Goal: Task Accomplishment & Management: Manage account settings

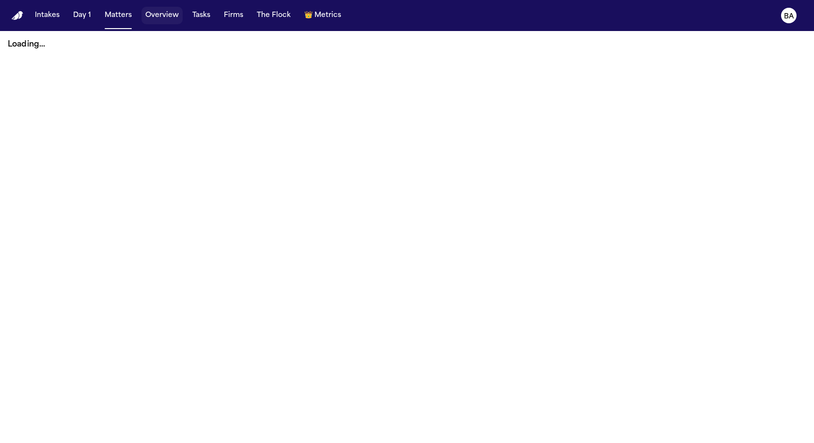
click at [166, 16] on button "Overview" at bounding box center [161, 15] width 41 height 17
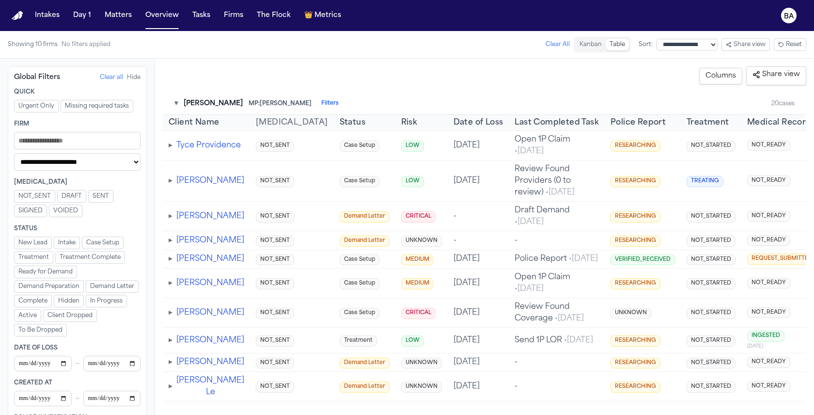
click at [581, 43] on button "Kanban" at bounding box center [590, 45] width 30 height 12
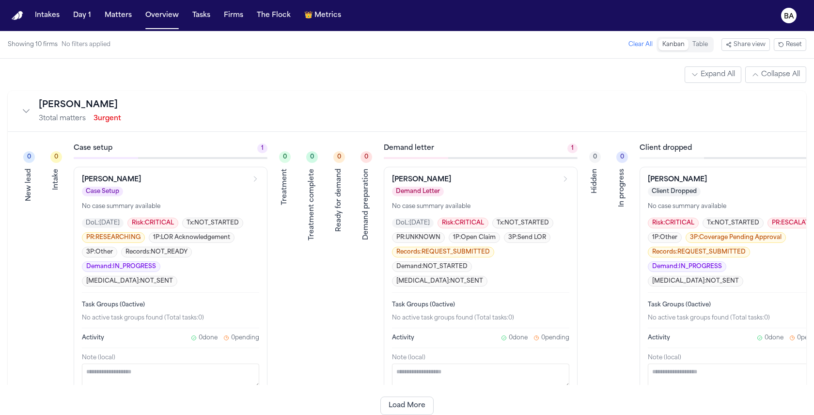
click at [705, 47] on button "Table" at bounding box center [699, 45] width 23 height 12
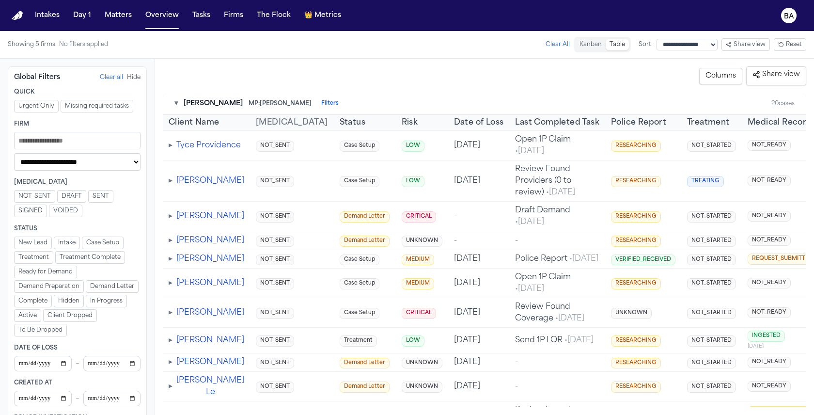
click at [77, 162] on select "**********" at bounding box center [77, 161] width 126 height 17
click at [69, 167] on select "**********" at bounding box center [77, 161] width 126 height 17
select select "**********"
click at [14, 154] on select "**********" at bounding box center [77, 161] width 126 height 17
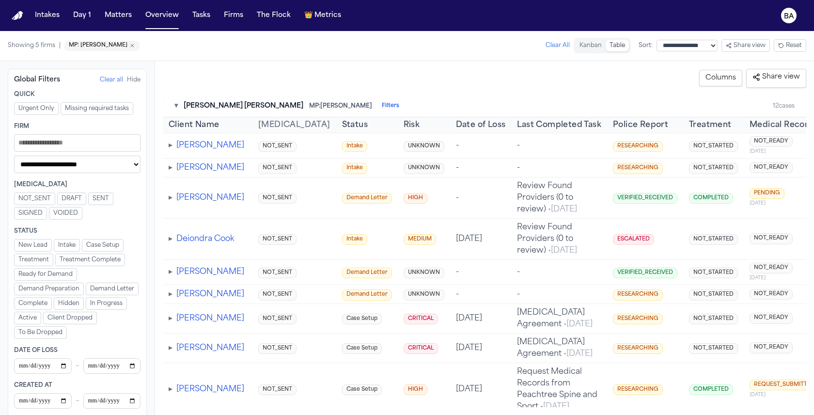
click at [717, 76] on button "Columns" at bounding box center [720, 78] width 43 height 16
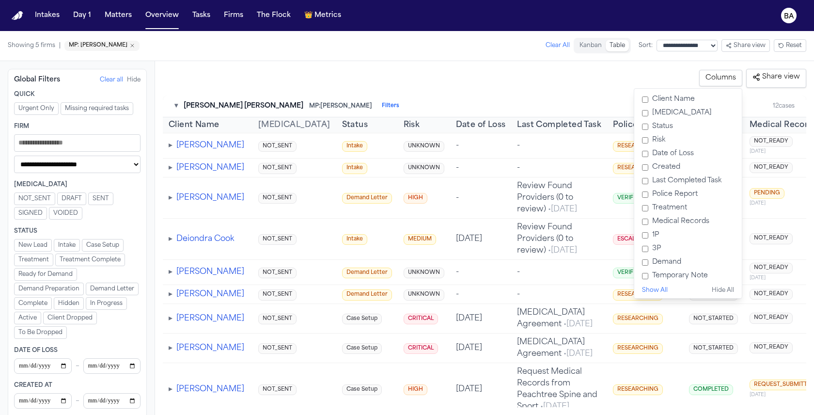
click at [668, 112] on label "[MEDICAL_DATA]" at bounding box center [688, 113] width 100 height 14
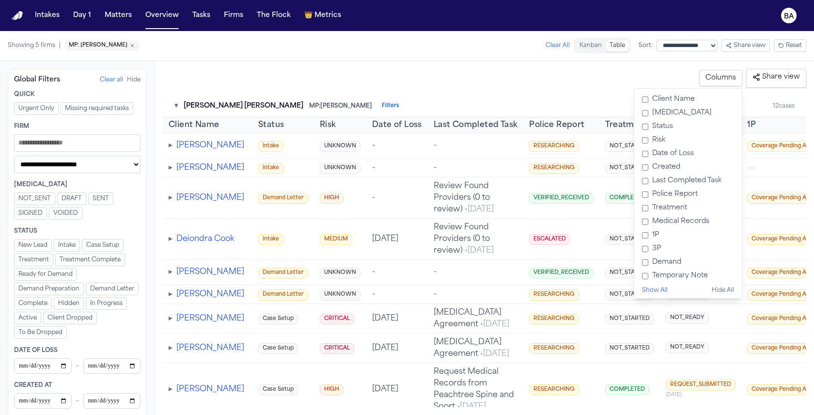
click at [669, 126] on label "Status" at bounding box center [688, 127] width 100 height 14
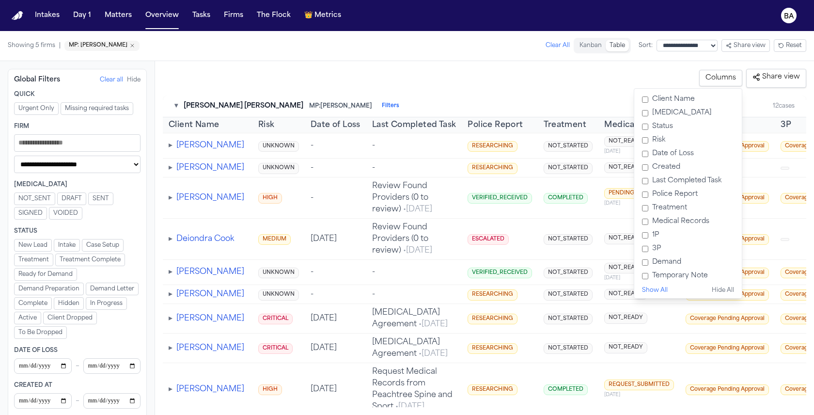
click at [661, 138] on label "Risk" at bounding box center [688, 140] width 100 height 14
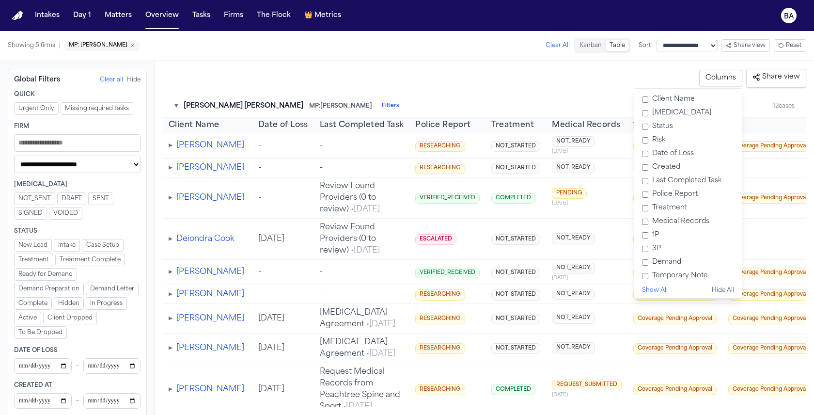
click at [662, 152] on label "Date of Loss" at bounding box center [688, 154] width 100 height 14
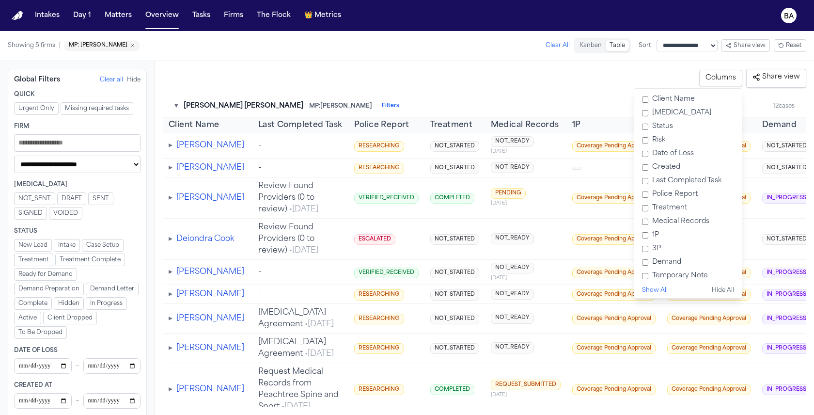
click at [663, 161] on label "Created" at bounding box center [688, 167] width 100 height 14
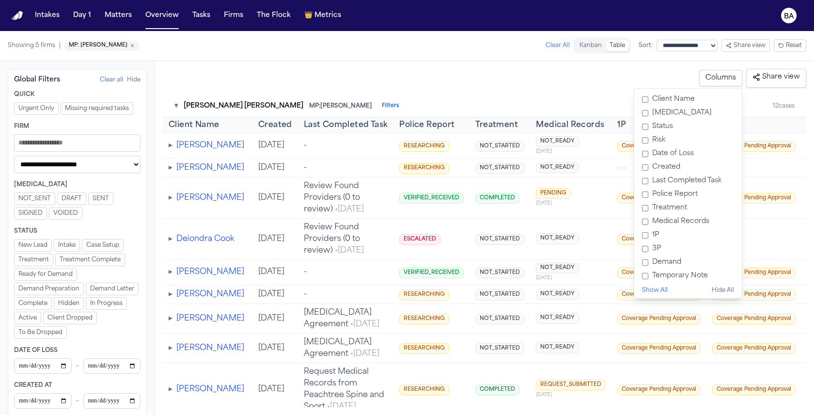
click at [675, 207] on label "Treatment" at bounding box center [688, 208] width 100 height 14
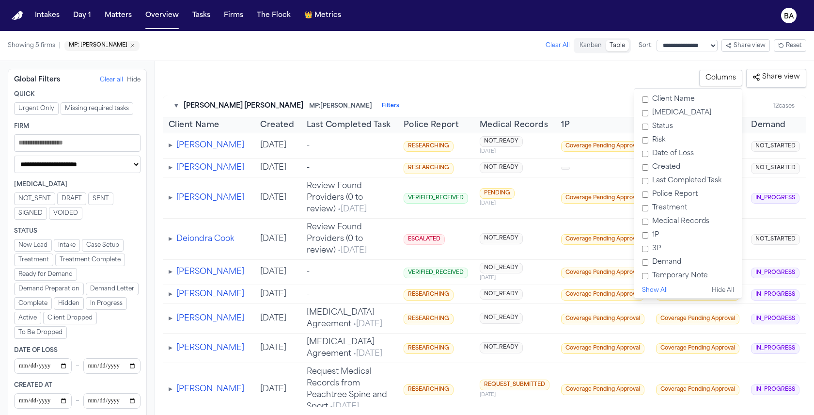
click at [675, 215] on label "Medical Records" at bounding box center [688, 222] width 100 height 14
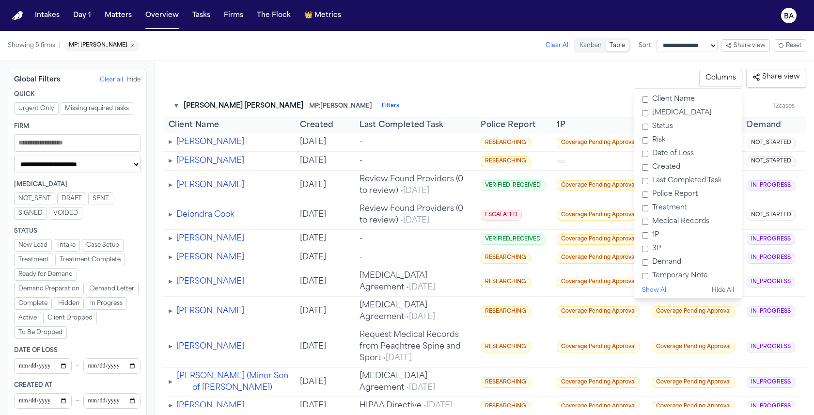
click at [663, 192] on label "Police Report" at bounding box center [688, 194] width 100 height 14
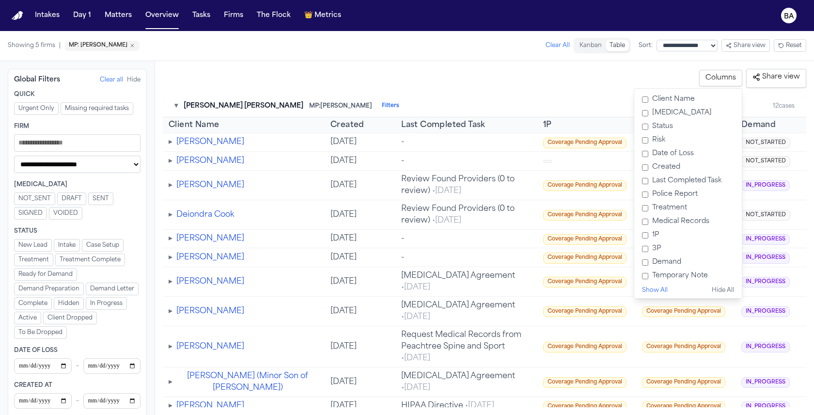
click at [661, 262] on label "Demand" at bounding box center [688, 262] width 100 height 14
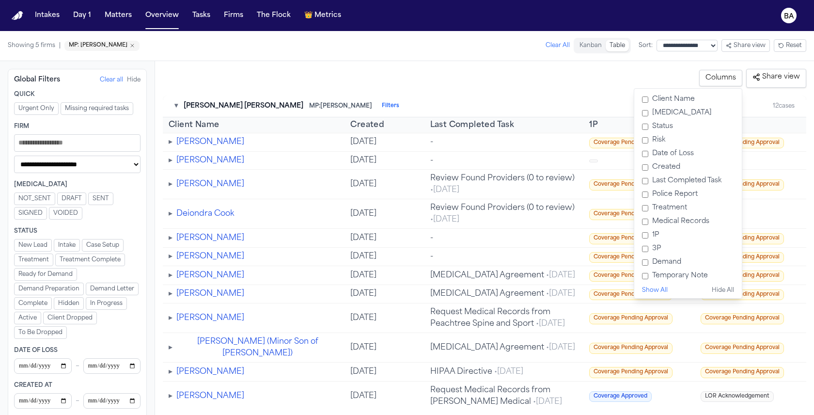
click at [677, 274] on label "Temporary Note" at bounding box center [688, 276] width 100 height 14
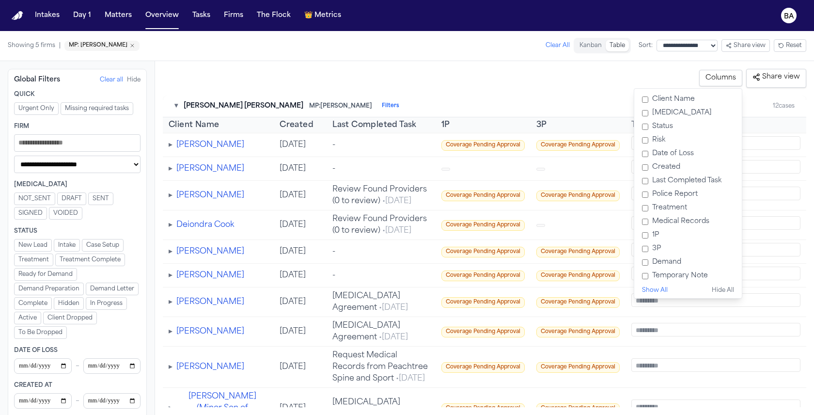
click at [589, 63] on div "**********" at bounding box center [484, 238] width 659 height 354
click at [725, 76] on button "Columns" at bounding box center [720, 78] width 43 height 16
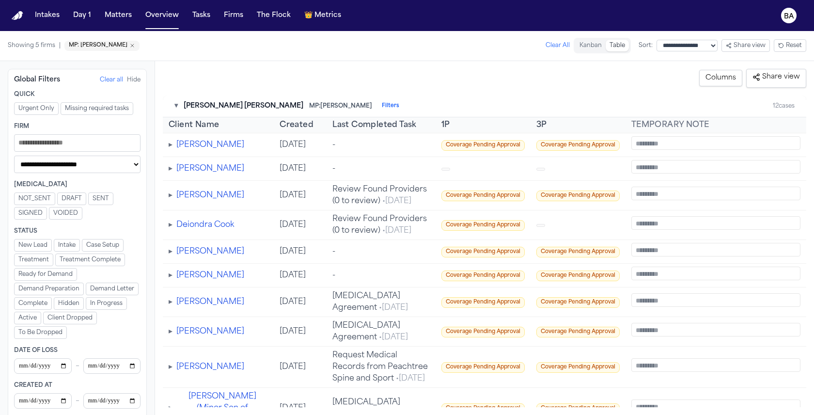
click at [174, 145] on div "▸ [PERSON_NAME]" at bounding box center [218, 145] width 99 height 12
click at [167, 146] on td "▸ [PERSON_NAME]" at bounding box center [218, 145] width 111 height 24
click at [171, 146] on span "▸" at bounding box center [171, 145] width 4 height 8
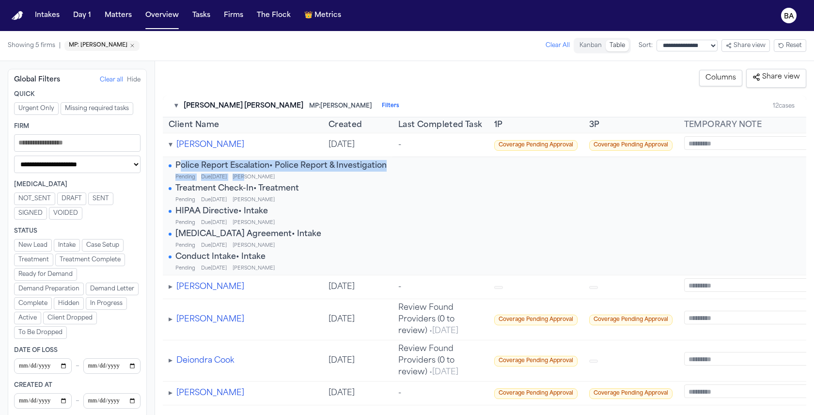
drag, startPoint x: 261, startPoint y: 170, endPoint x: 181, endPoint y: 161, distance: 80.9
click at [181, 160] on div "Police Report Escalation • Police Report & Investigation Pending Due [DATE] [PE…" at bounding box center [278, 170] width 218 height 21
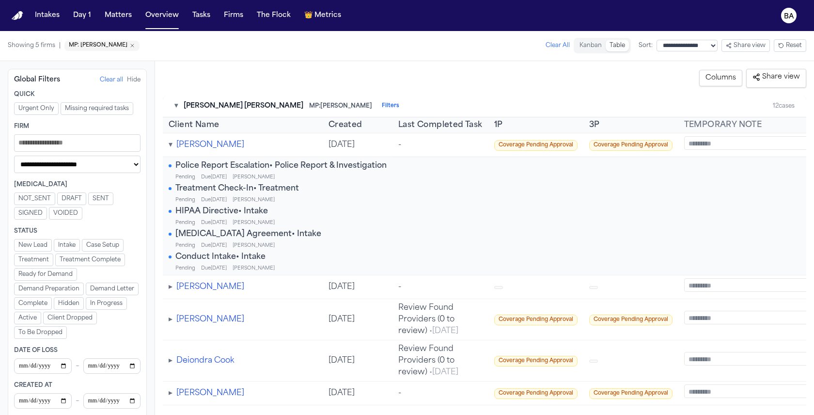
click at [273, 173] on div "Pending Due [DATE] [PERSON_NAME]" at bounding box center [280, 176] width 211 height 7
click at [139, 47] on span "MP: [PERSON_NAME]" at bounding box center [101, 46] width 75 height 10
click at [135, 45] on icon "Remove MP: Jacqueline Maldonado" at bounding box center [132, 46] width 6 height 6
select select "Managing paralegal"
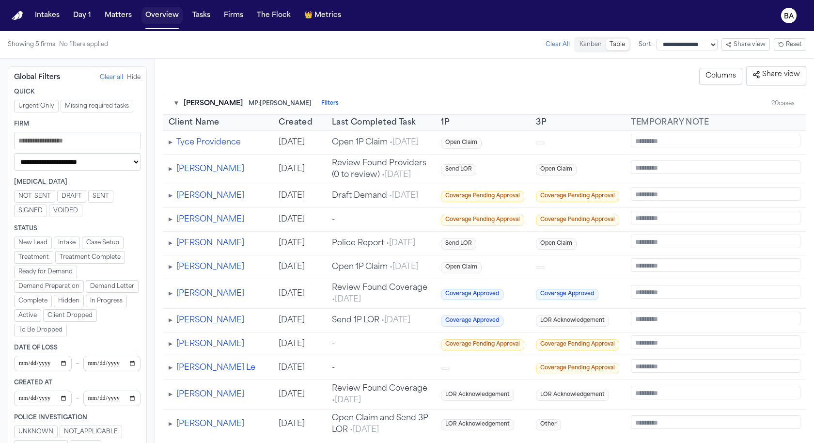
click at [198, 22] on button "Tasks" at bounding box center [201, 15] width 26 height 17
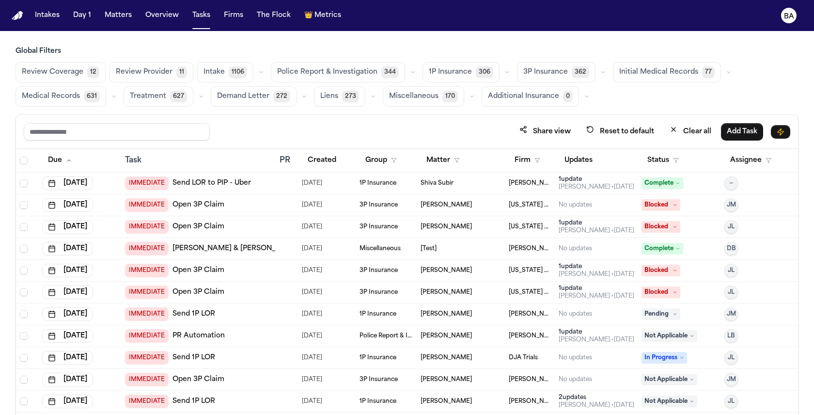
scroll to position [0, 0]
click at [536, 129] on button "Share view" at bounding box center [544, 131] width 63 height 18
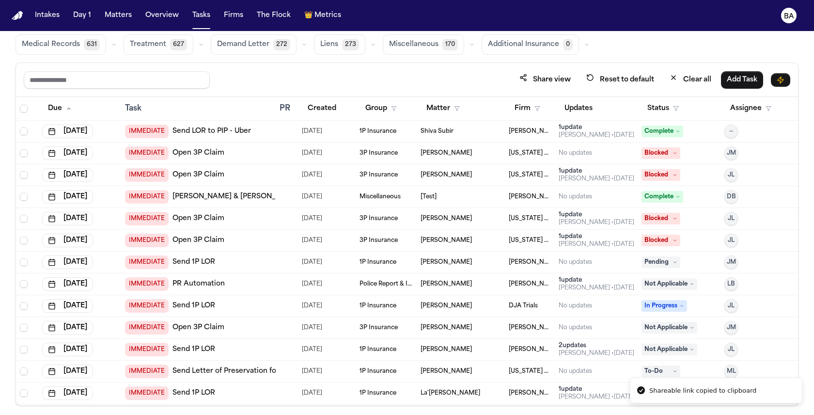
scroll to position [56, 0]
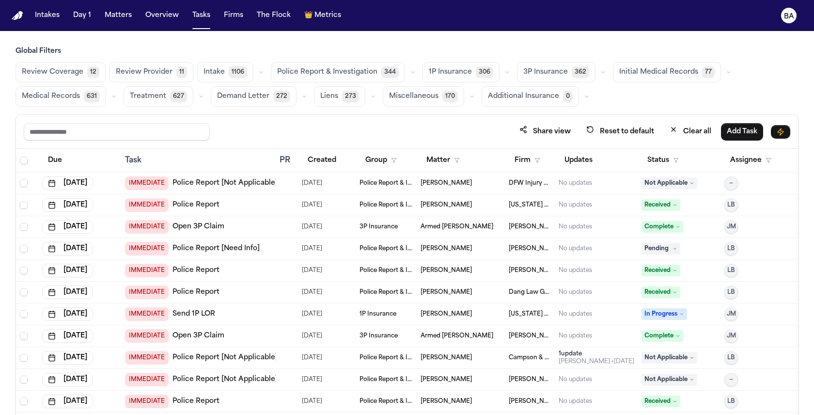
click at [340, 77] on span "Police Report & Investigation" at bounding box center [327, 72] width 100 height 10
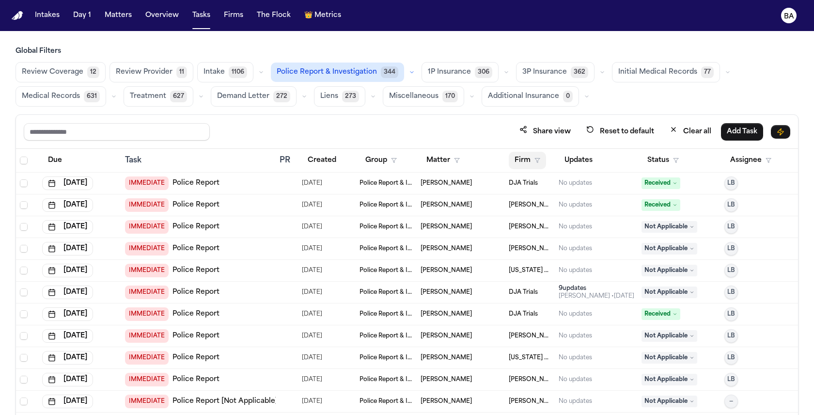
click at [531, 158] on button "Firm" at bounding box center [526, 160] width 37 height 17
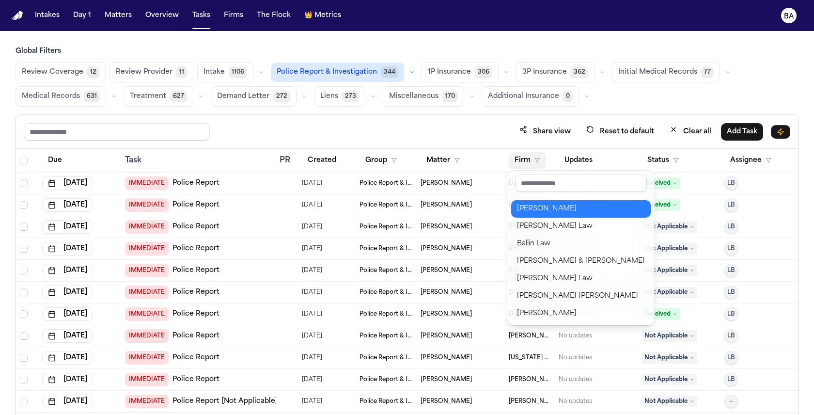
click at [555, 212] on div "[PERSON_NAME]" at bounding box center [581, 209] width 128 height 12
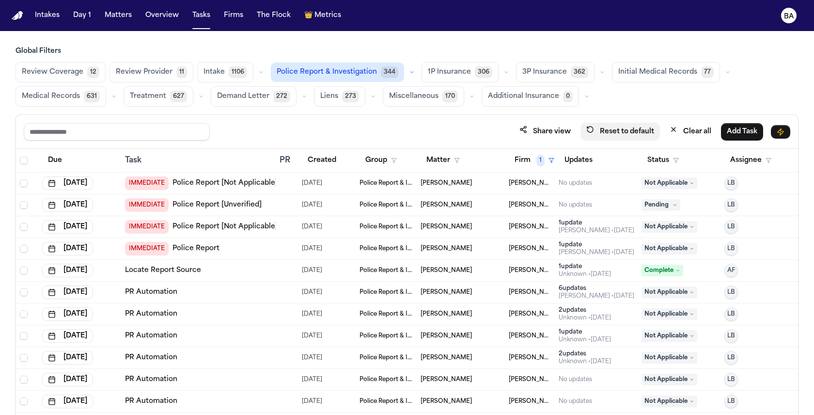
click at [562, 132] on button "Share view" at bounding box center [544, 132] width 63 height 18
click at [298, 69] on span "Police Report & Investigation" at bounding box center [327, 72] width 100 height 10
